Goal: Task Accomplishment & Management: Manage account settings

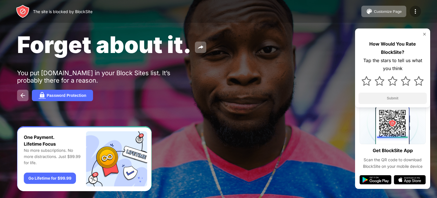
click at [415, 12] on img at bounding box center [415, 11] width 7 height 7
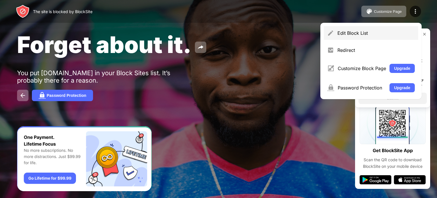
click at [406, 30] on div "Edit Block List" at bounding box center [375, 33] width 77 height 6
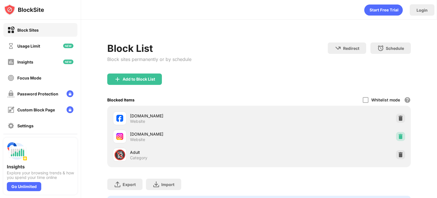
click at [398, 135] on img at bounding box center [401, 136] width 6 height 6
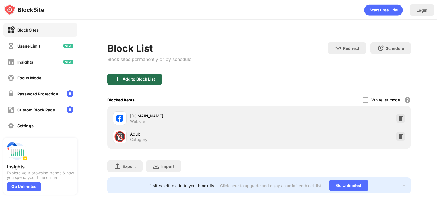
click at [150, 83] on div "Add to Block List" at bounding box center [134, 78] width 55 height 11
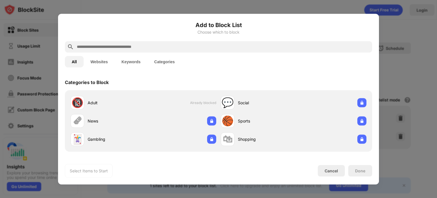
click at [178, 47] on input "text" at bounding box center [222, 46] width 293 height 7
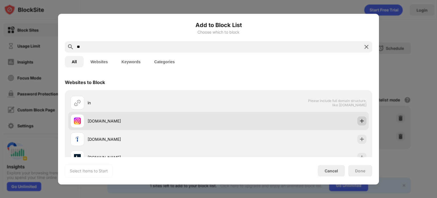
type input "**"
click at [359, 121] on img at bounding box center [362, 121] width 6 height 6
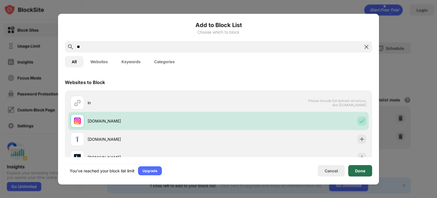
click at [365, 171] on div "Done" at bounding box center [360, 170] width 10 height 5
